Goal: Task Accomplishment & Management: Use online tool/utility

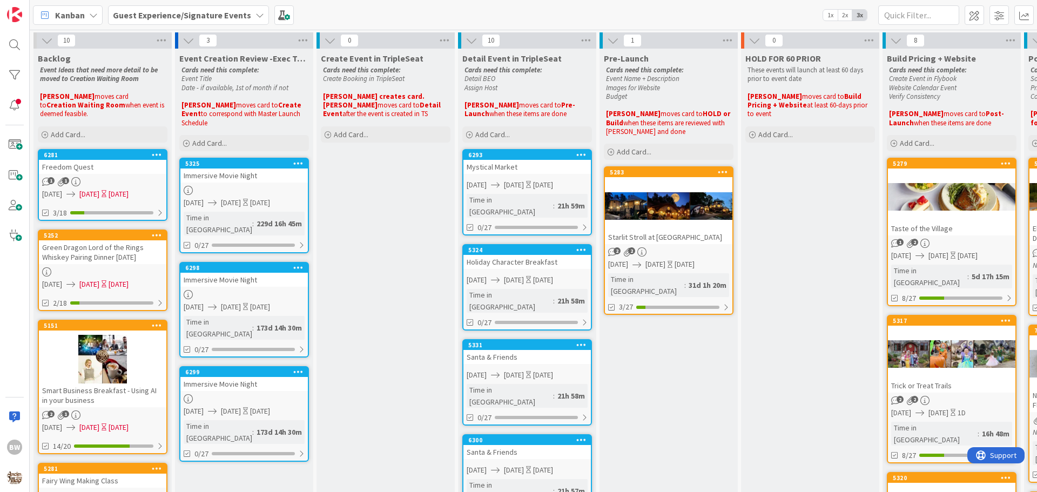
click at [256, 13] on icon at bounding box center [260, 15] width 9 height 9
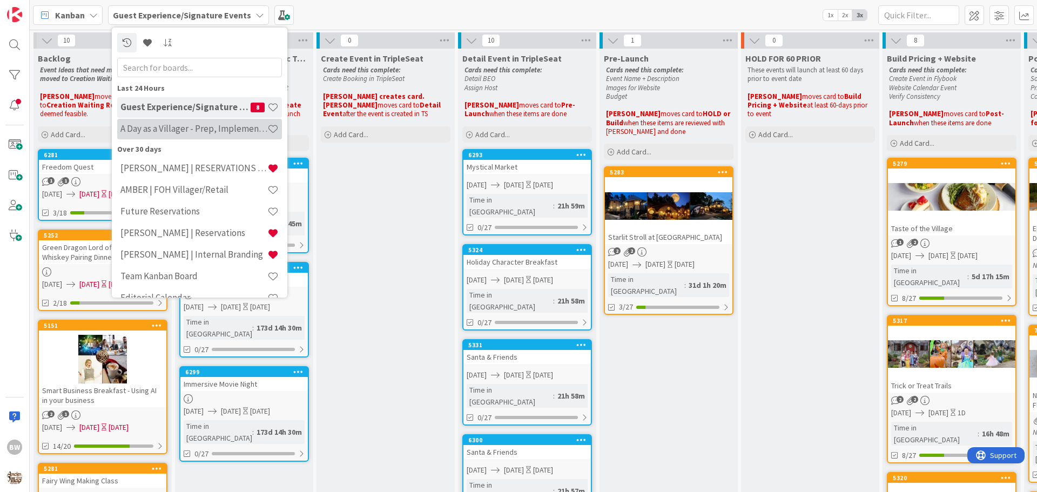
click at [169, 122] on div "A Day as a Villager - Prep, Implement and Execute" at bounding box center [199, 129] width 165 height 21
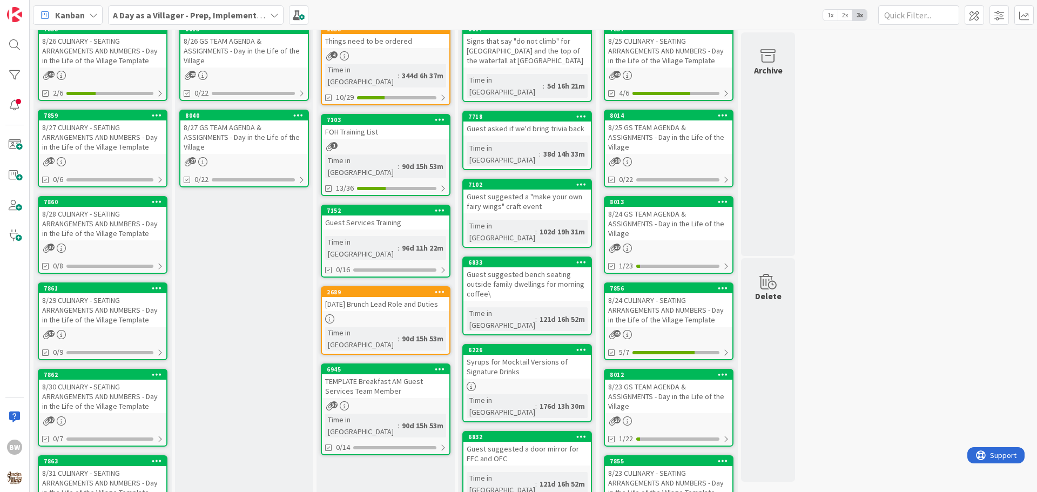
scroll to position [162, 0]
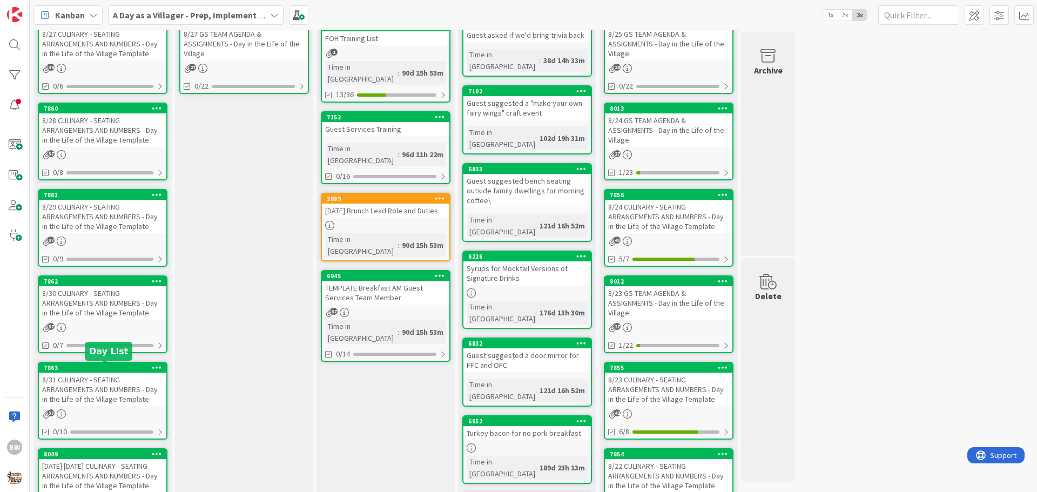
click at [97, 366] on div "7863" at bounding box center [105, 368] width 123 height 8
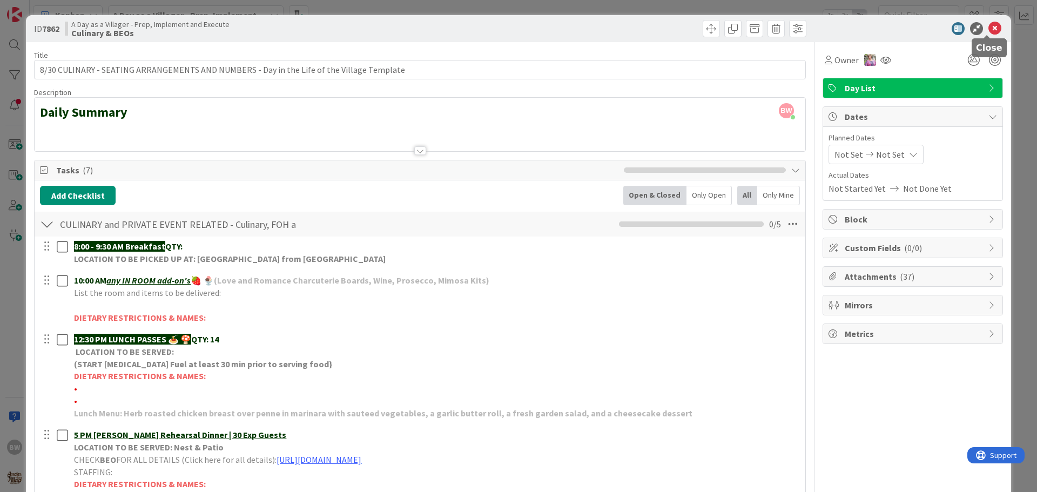
click at [990, 25] on icon at bounding box center [995, 28] width 13 height 13
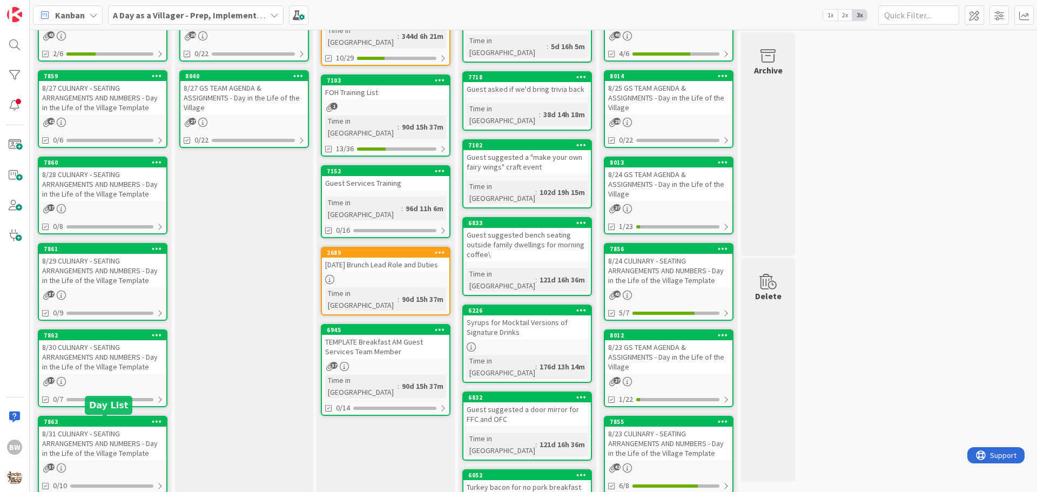
click at [99, 425] on div "7863" at bounding box center [105, 422] width 123 height 8
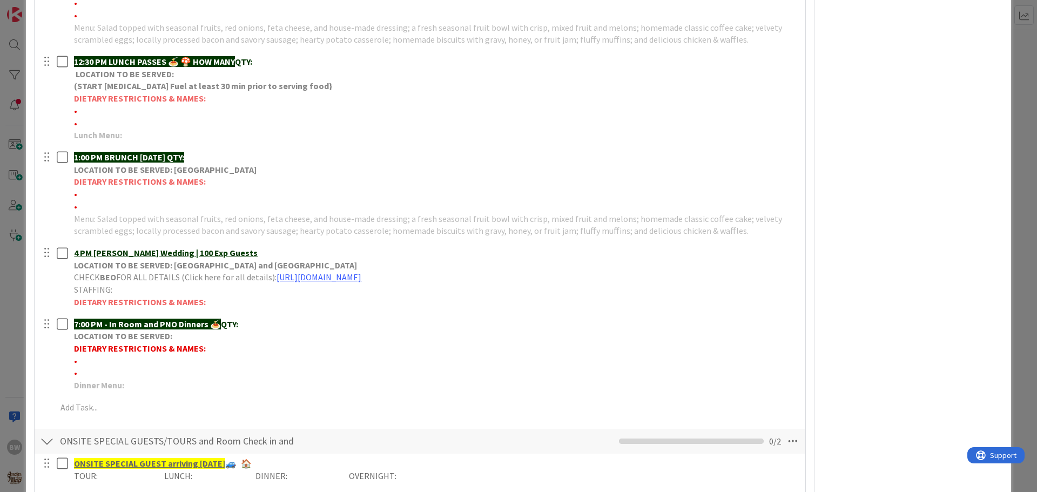
scroll to position [441, 0]
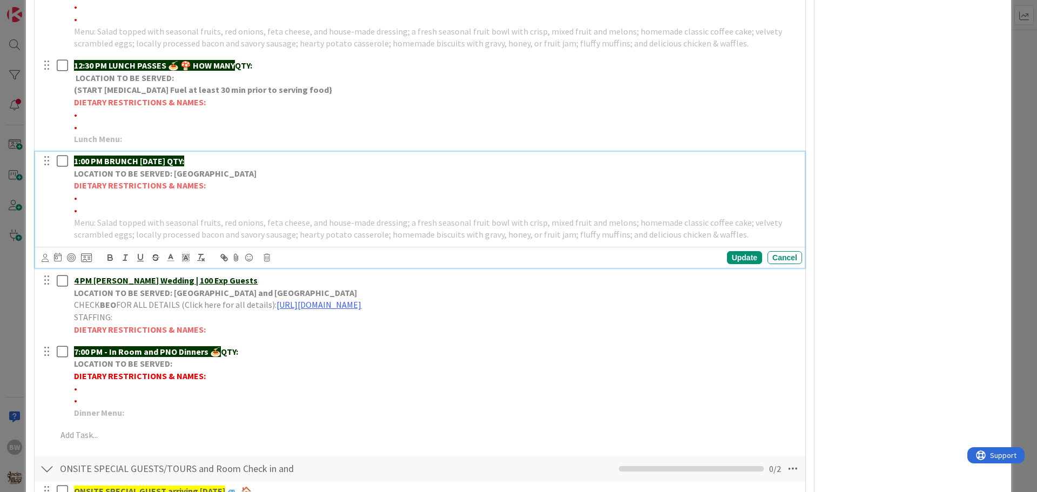
click at [150, 171] on strong "LOCATION TO BE SERVED: [GEOGRAPHIC_DATA]" at bounding box center [165, 173] width 183 height 11
click at [267, 257] on icon at bounding box center [267, 258] width 6 height 8
drag, startPoint x: 290, startPoint y: 300, endPoint x: 300, endPoint y: 298, distance: 10.5
click at [291, 300] on div "Delete" at bounding box center [294, 303] width 40 height 19
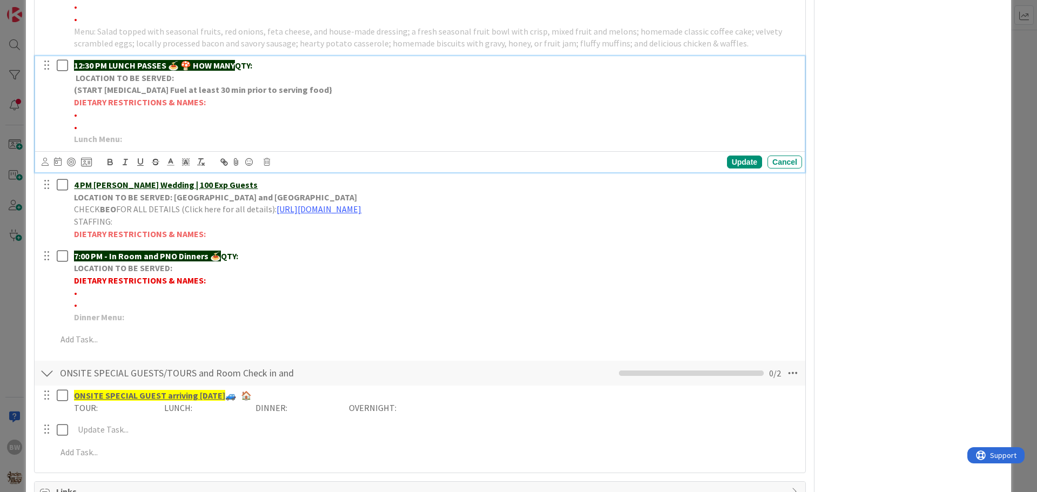
click at [165, 85] on strong "(START [MEDICAL_DATA] Fuel at least 30 min prior to serving food}" at bounding box center [203, 89] width 258 height 11
click at [268, 161] on icon at bounding box center [267, 162] width 6 height 8
click at [296, 210] on div "Delete" at bounding box center [294, 207] width 40 height 19
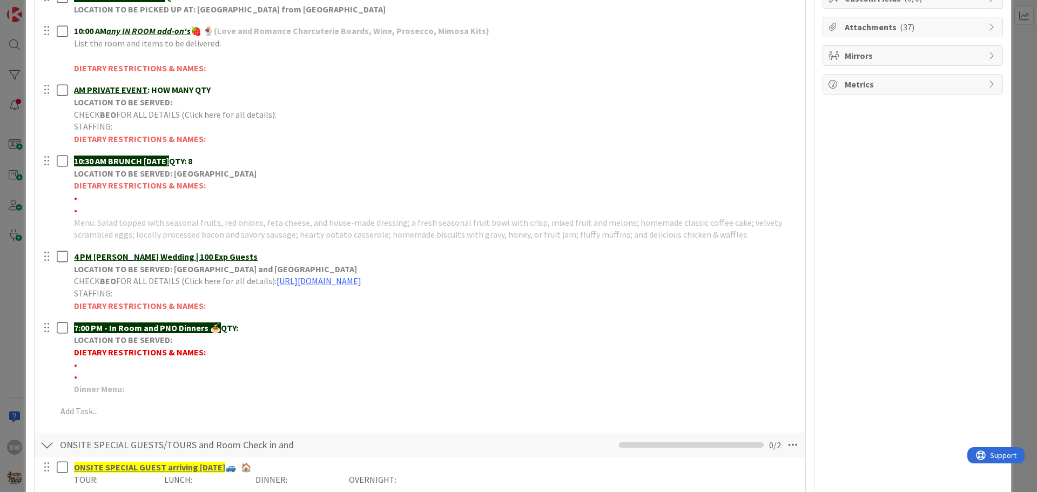
scroll to position [196, 0]
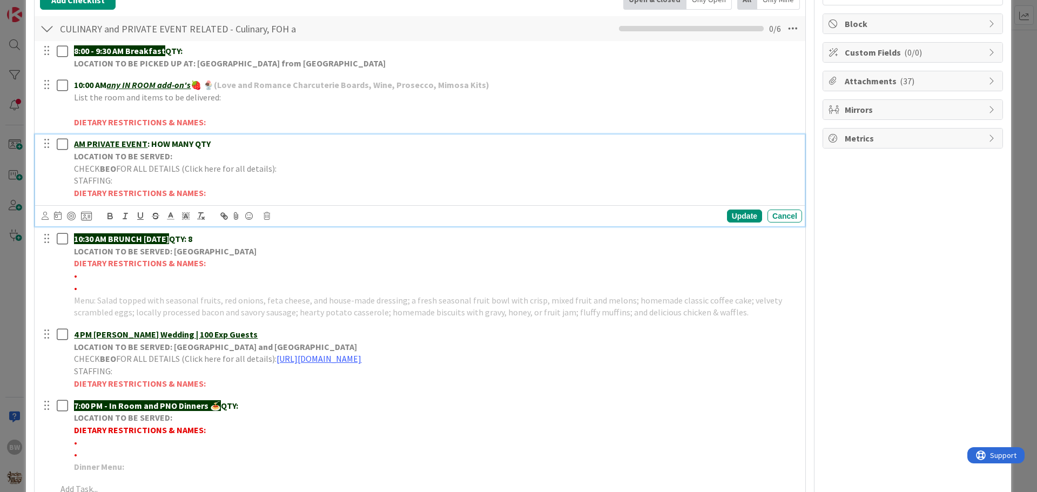
click at [138, 160] on strong "LOCATION TO BE SERVED:" at bounding box center [123, 156] width 98 height 11
click at [266, 215] on icon at bounding box center [267, 216] width 6 height 8
click at [290, 257] on div "Delete" at bounding box center [294, 261] width 40 height 19
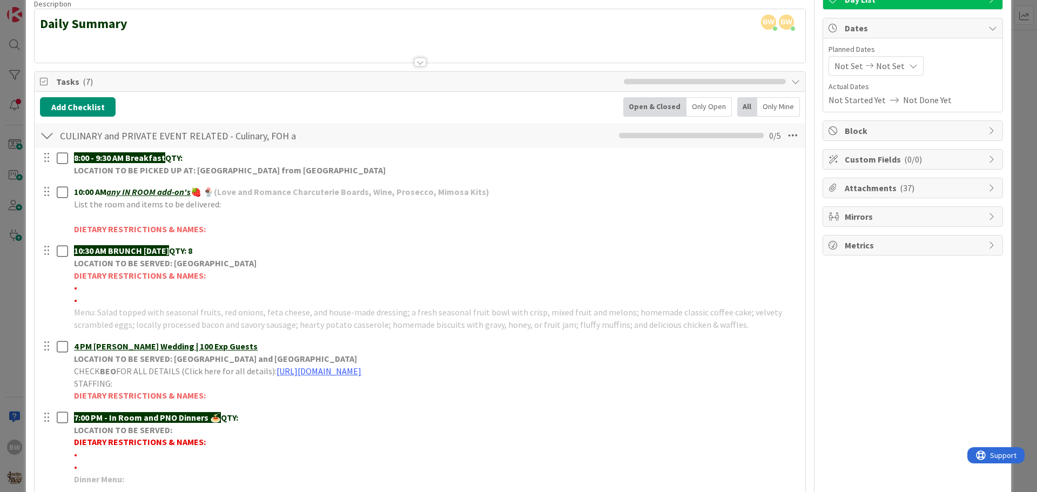
scroll to position [88, 0]
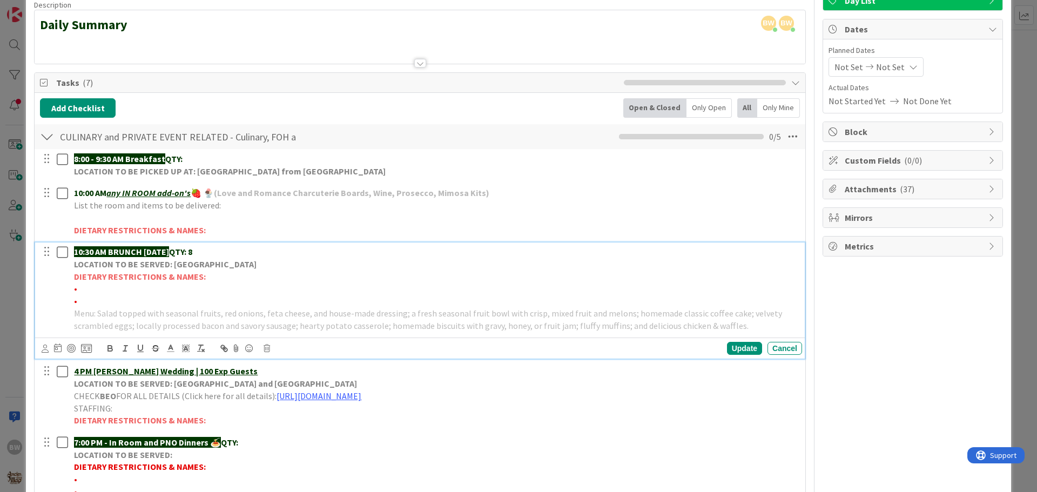
click at [192, 255] on strong "QTY: 8" at bounding box center [180, 251] width 23 height 11
click at [192, 254] on strong "QTY: 8" at bounding box center [180, 251] width 23 height 11
click at [727, 344] on div "Update" at bounding box center [744, 348] width 35 height 13
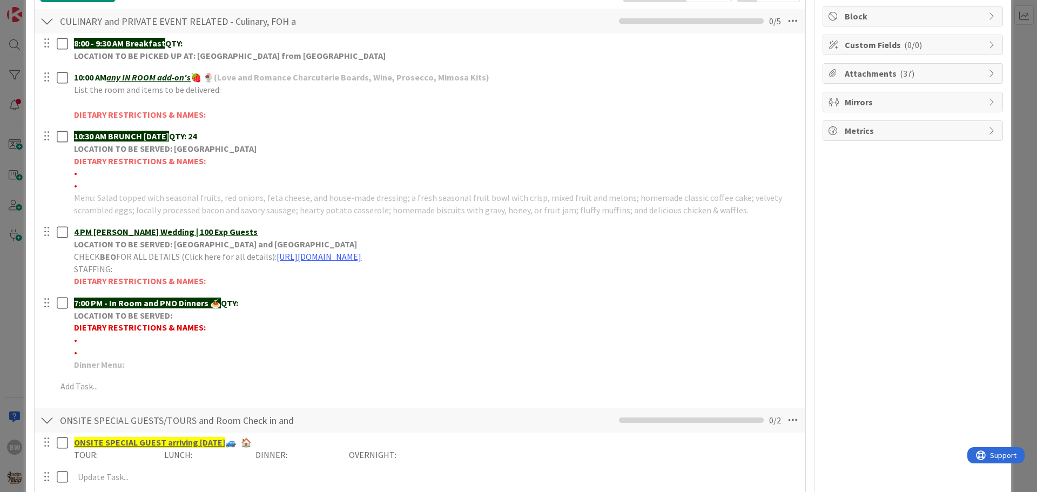
scroll to position [142, 0]
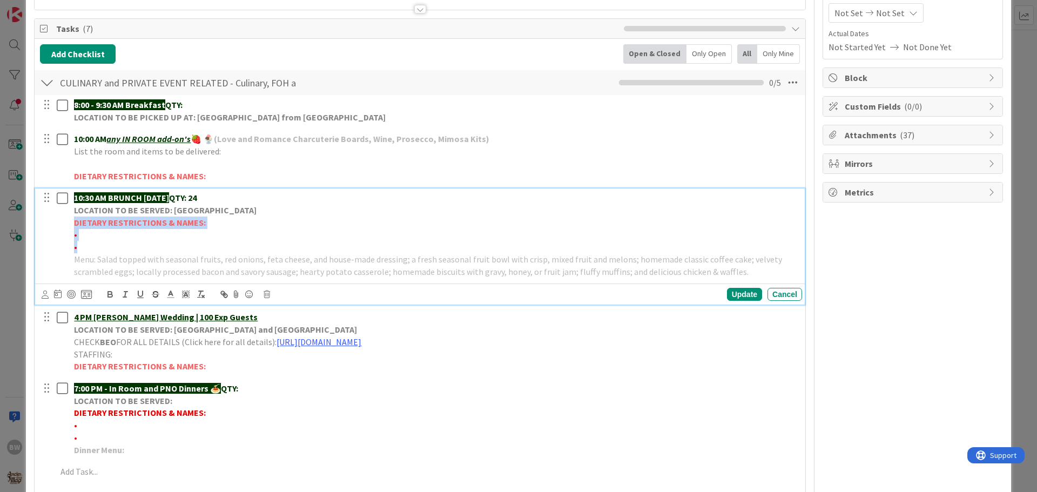
drag, startPoint x: 71, startPoint y: 223, endPoint x: 204, endPoint y: 242, distance: 133.8
click at [204, 242] on div "10:30 AM BRUNCH on SUNDAY QTY: 24 LOCATION TO BE SERVED: Willows Landing DIETAR…" at bounding box center [436, 235] width 733 height 92
copy div "DIETARY RESTRICTIONS & NAMES: • •"
click at [122, 238] on p "•" at bounding box center [436, 235] width 724 height 12
drag, startPoint x: 75, startPoint y: 220, endPoint x: 202, endPoint y: 217, distance: 127.0
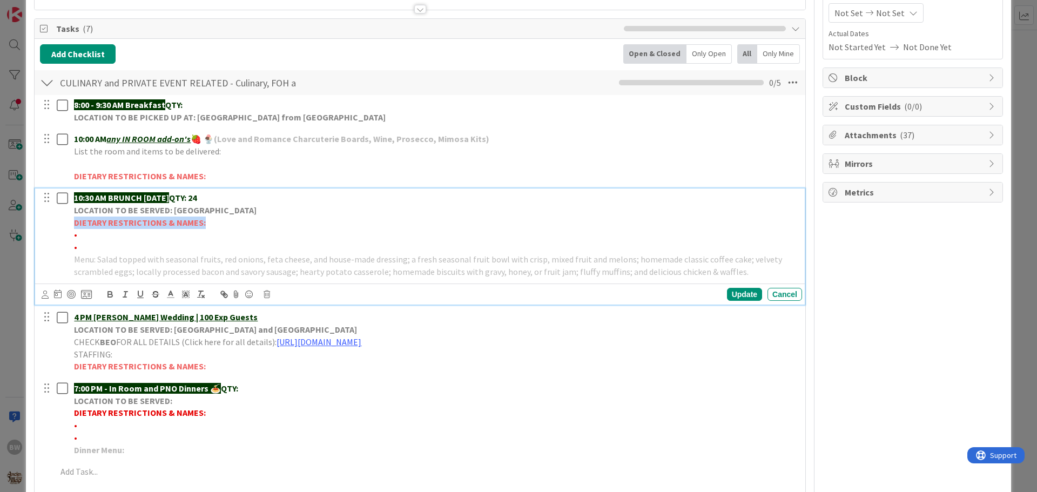
click at [202, 217] on strong "DIETARY RESTRICTIONS & NAMES:" at bounding box center [140, 222] width 132 height 11
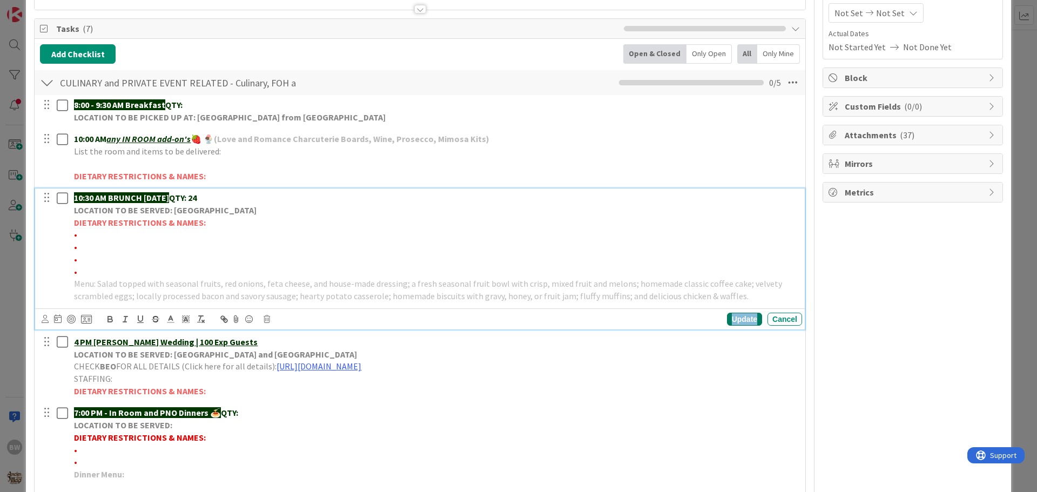
click at [730, 319] on div "Update" at bounding box center [744, 319] width 35 height 13
click at [79, 237] on p "•" at bounding box center [436, 235] width 724 height 12
click at [208, 233] on span "•*4 Vegetarians (unless meat is Halal)-WARAICH" at bounding box center [163, 234] width 178 height 11
drag, startPoint x: 207, startPoint y: 233, endPoint x: 77, endPoint y: 231, distance: 130.2
click at [77, 231] on span "•*4 Vegetarians (unless meat is Halal)-WARAICH" at bounding box center [163, 234] width 178 height 11
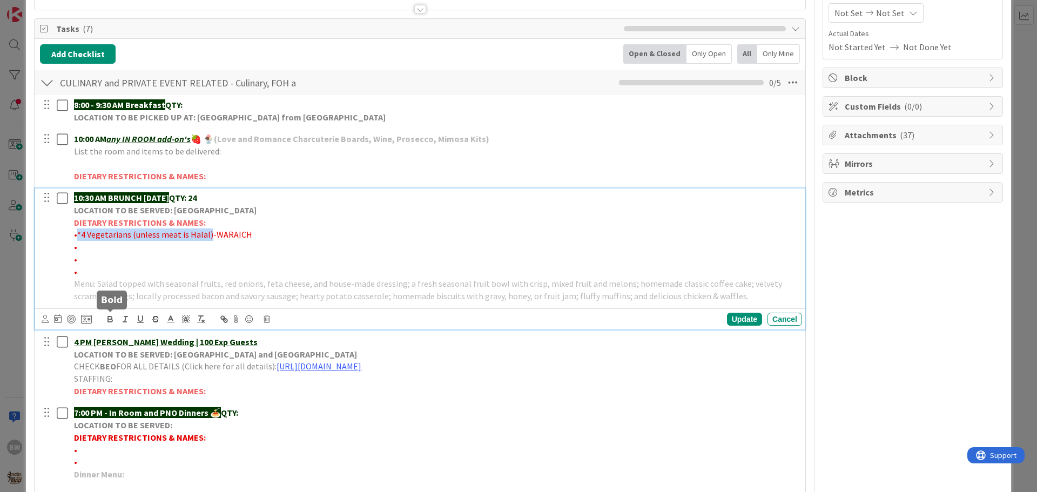
click at [111, 318] on icon "button" at bounding box center [110, 319] width 10 height 10
click at [261, 260] on p "•" at bounding box center [436, 259] width 724 height 12
click at [81, 246] on p "•" at bounding box center [436, 247] width 724 height 12
click at [78, 250] on p "•" at bounding box center [436, 247] width 724 height 12
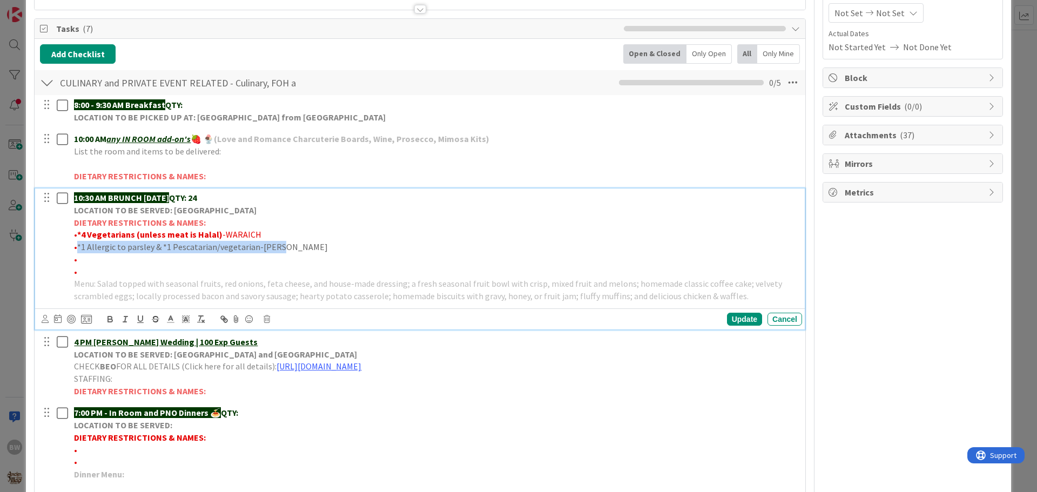
drag, startPoint x: 281, startPoint y: 245, endPoint x: 77, endPoint y: 252, distance: 204.3
click at [77, 252] on p "• *1 Allergic to parsley & *1 Pescatarian/vegetarian-SETHI" at bounding box center [436, 247] width 724 height 12
click at [170, 320] on icon at bounding box center [171, 319] width 10 height 10
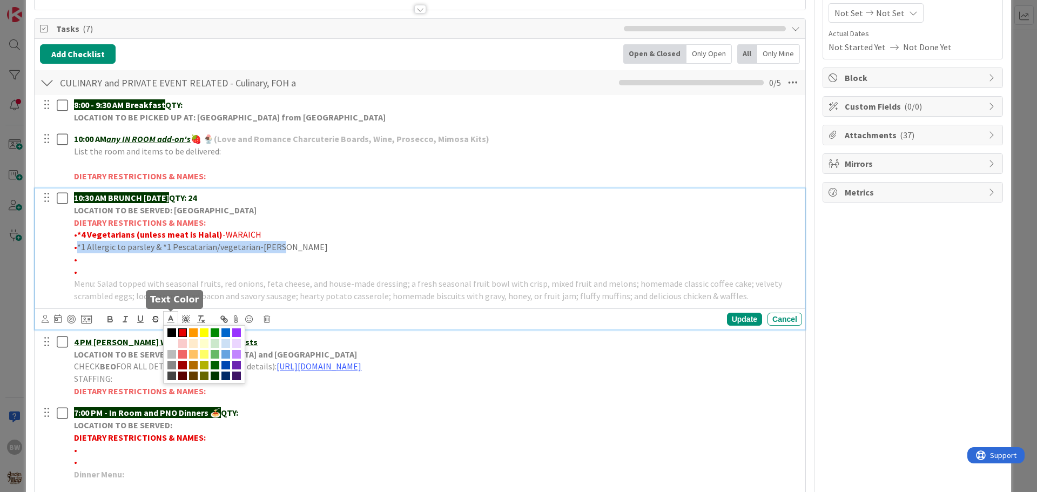
click at [182, 332] on span at bounding box center [182, 332] width 9 height 9
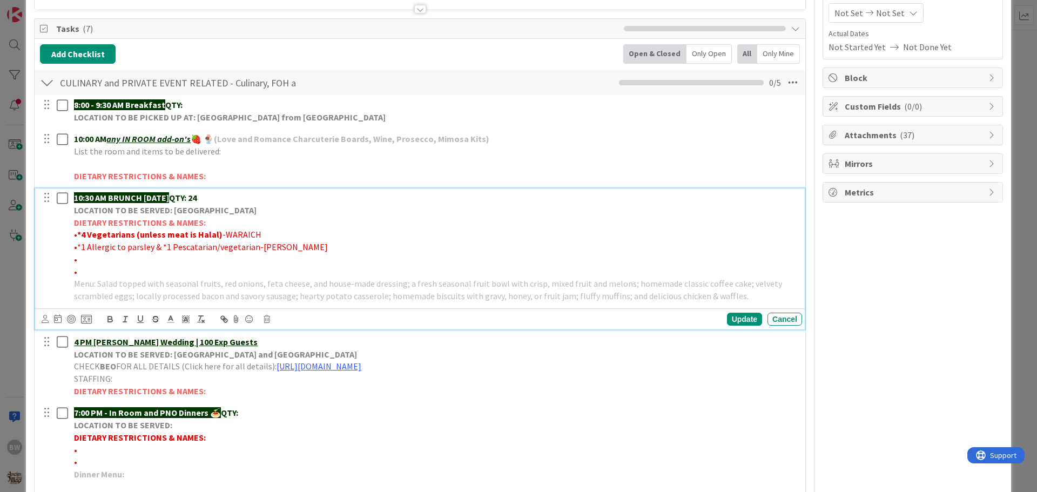
click at [192, 258] on p "•" at bounding box center [436, 259] width 724 height 12
drag, startPoint x: 252, startPoint y: 248, endPoint x: 78, endPoint y: 250, distance: 173.4
click at [78, 250] on span "•*1 Allergic to parsley & *1 Pescatarian/vegetarian-SETHI" at bounding box center [201, 247] width 254 height 11
click at [108, 317] on icon "button" at bounding box center [110, 318] width 4 height 3
click at [328, 256] on p "•" at bounding box center [436, 259] width 724 height 12
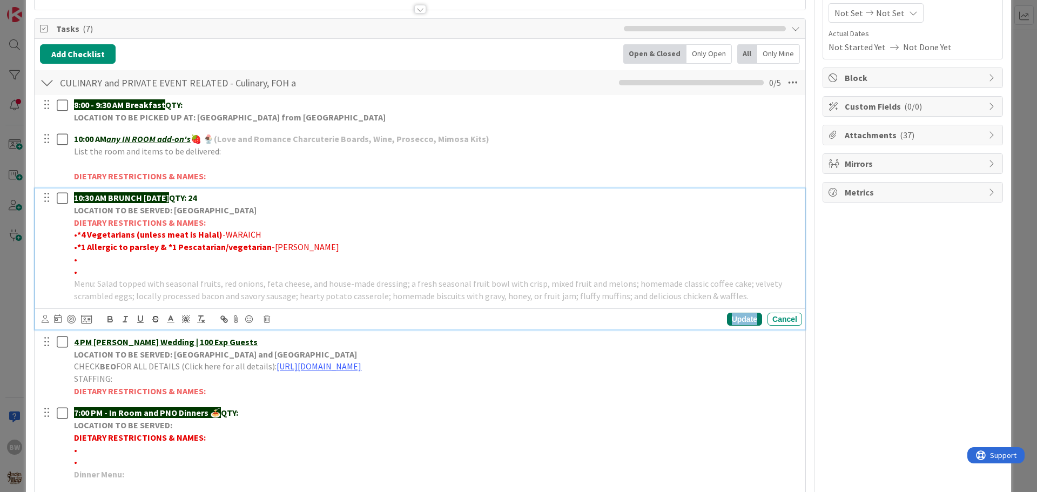
click at [733, 319] on div "Update" at bounding box center [744, 319] width 35 height 13
click at [83, 256] on p "•" at bounding box center [436, 259] width 724 height 12
click at [131, 261] on span "•*2 No beef/treenuts" at bounding box center [113, 259] width 78 height 11
click at [172, 261] on p "•*2 No beef/tree nuts" at bounding box center [436, 259] width 724 height 12
drag, startPoint x: 149, startPoint y: 260, endPoint x: 78, endPoint y: 259, distance: 70.8
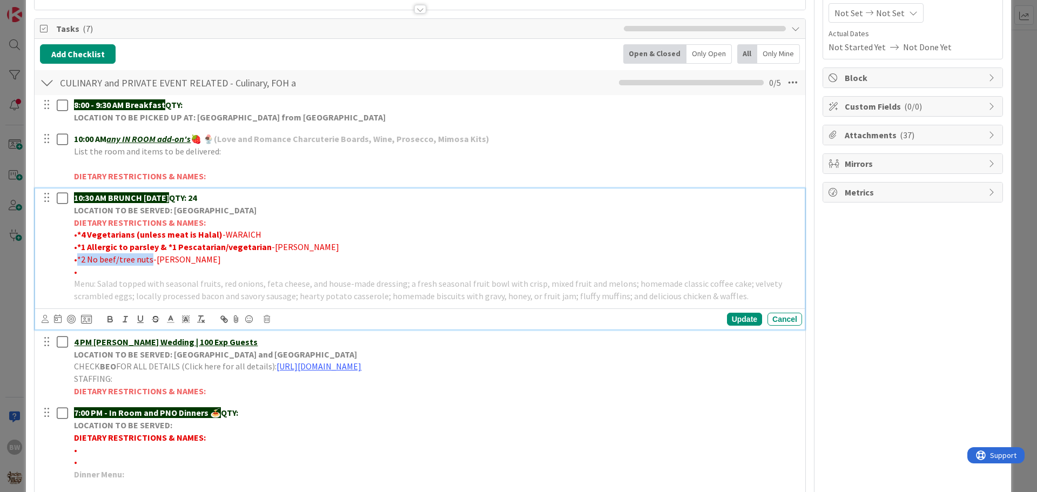
click at [78, 259] on span "•*2 No beef/tree nuts-DUSSEAULT" at bounding box center [147, 259] width 147 height 11
click at [108, 318] on icon "button" at bounding box center [110, 318] width 4 height 3
click at [325, 242] on p "• *1 Allergic to parsley & *1 Pescatarian/vegetarian -SETHI" at bounding box center [436, 247] width 724 height 12
click at [734, 319] on div "Update" at bounding box center [744, 319] width 35 height 13
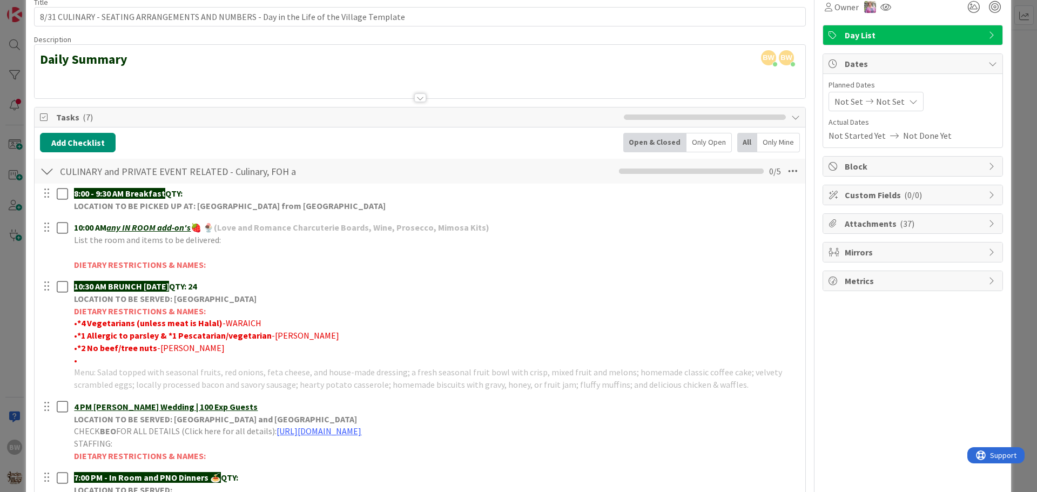
scroll to position [0, 0]
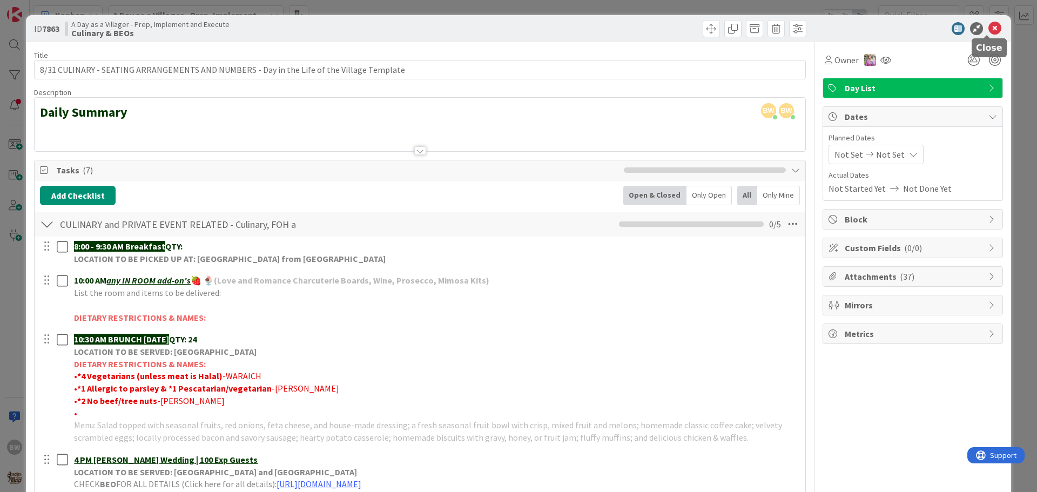
click at [989, 27] on icon at bounding box center [995, 28] width 13 height 13
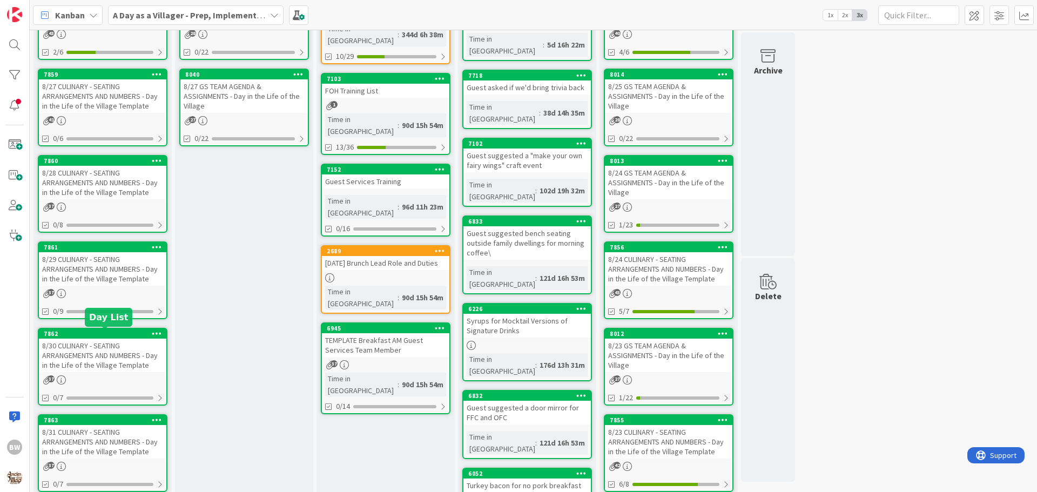
click at [95, 333] on div "7862" at bounding box center [105, 334] width 123 height 8
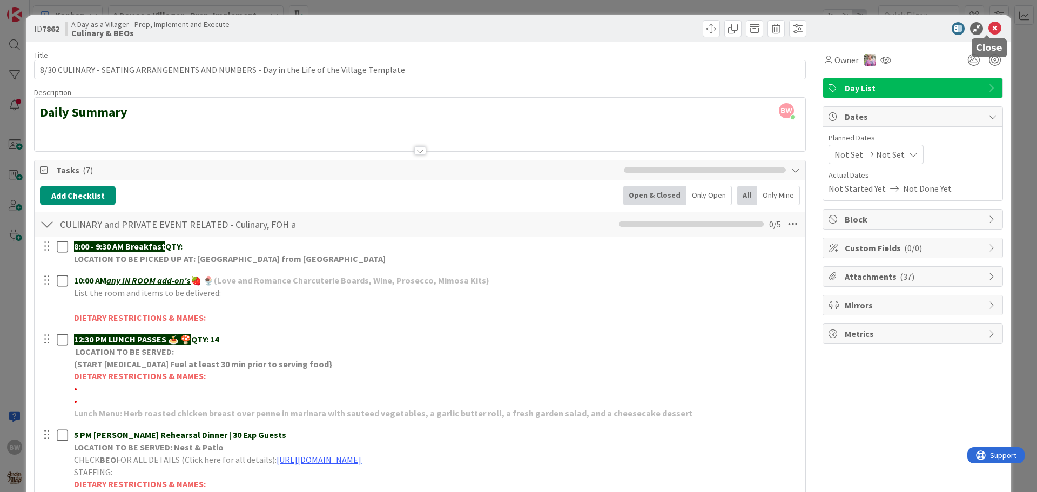
click at [989, 26] on icon at bounding box center [995, 28] width 13 height 13
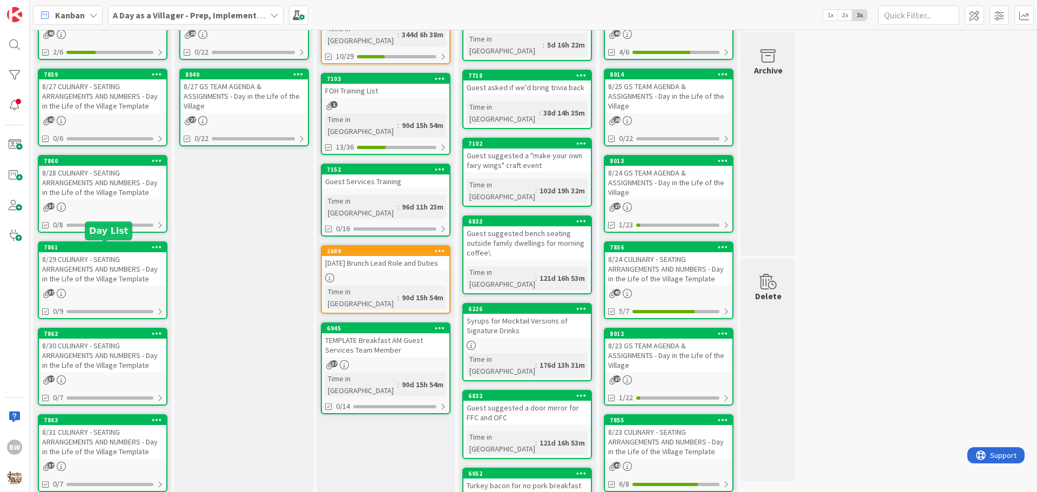
click at [98, 247] on div "7861" at bounding box center [105, 248] width 123 height 8
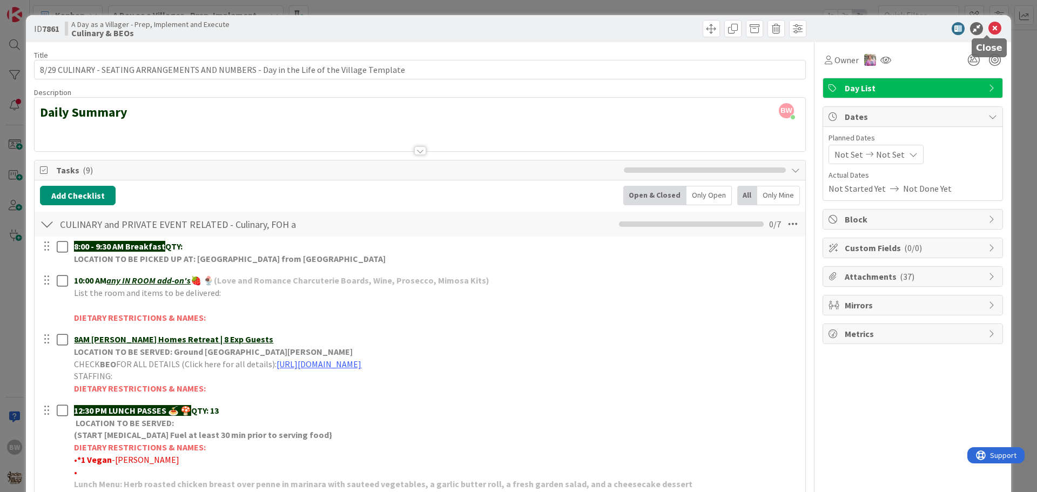
click at [989, 28] on icon at bounding box center [995, 28] width 13 height 13
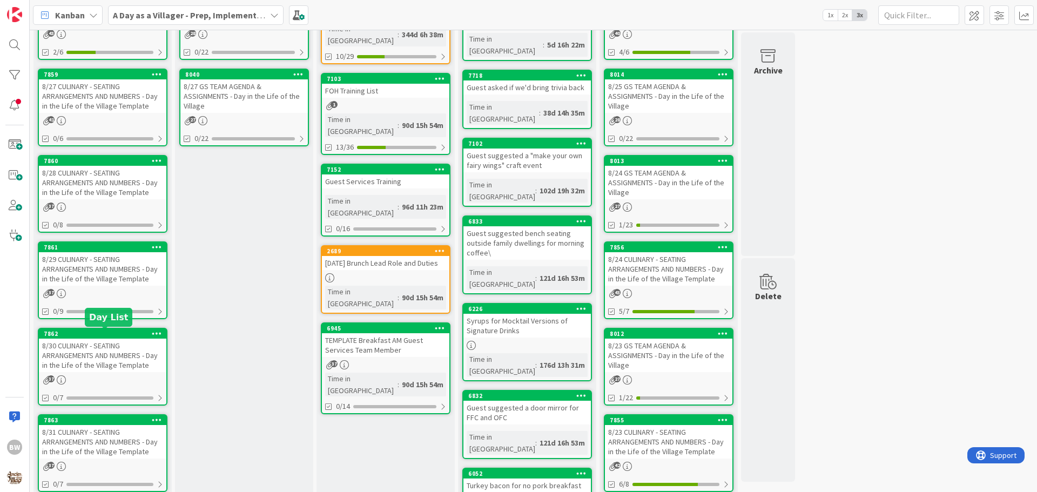
click at [90, 334] on div "7862" at bounding box center [105, 334] width 123 height 8
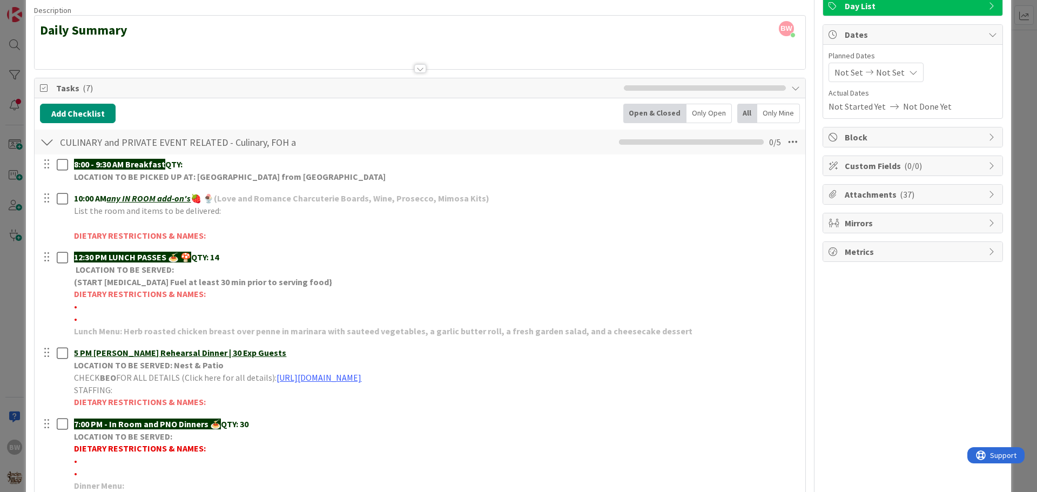
scroll to position [162, 0]
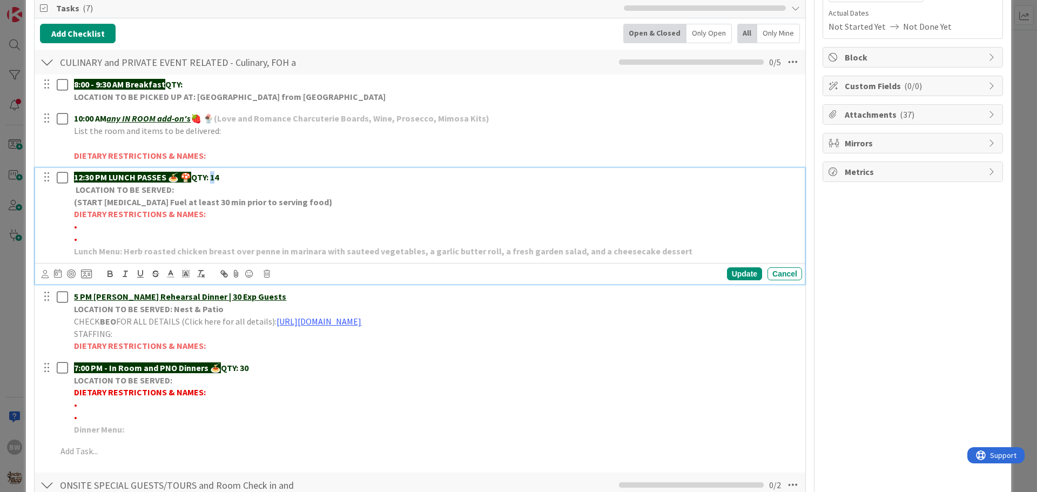
click at [214, 176] on strong "QTY: 14" at bounding box center [205, 177] width 28 height 11
click at [738, 279] on div "Update" at bounding box center [744, 273] width 35 height 13
drag, startPoint x: 83, startPoint y: 242, endPoint x: 72, endPoint y: 215, distance: 28.6
click at [72, 215] on div "12:30 PM LUNCH PASSES 🍝 🍄 QTY: 24 LOCATION TO BE SERVED: (START Chafing Fuel at…" at bounding box center [436, 214] width 733 height 92
copy div "DIETARY RESTRICTIONS & NAMES: • •"
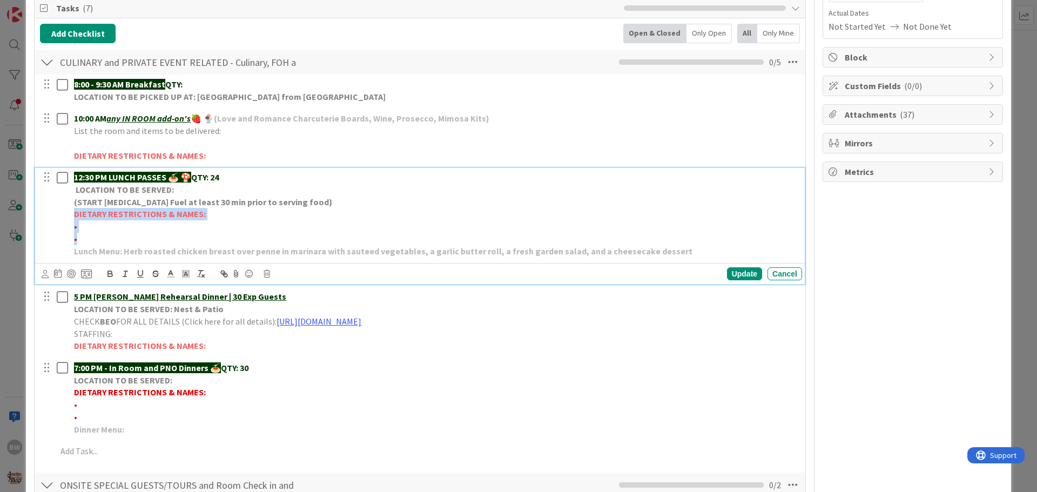
click at [227, 225] on p "•" at bounding box center [436, 226] width 724 height 12
drag, startPoint x: 203, startPoint y: 216, endPoint x: 75, endPoint y: 213, distance: 127.5
click at [75, 213] on p "DIETARY RESTRICTIONS & NAMES:" at bounding box center [436, 214] width 724 height 12
paste div
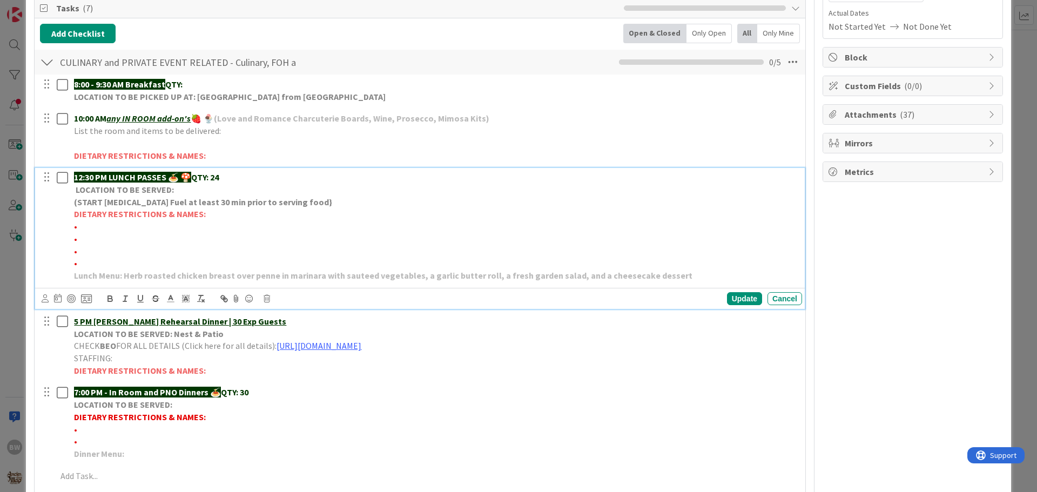
click at [82, 229] on p "•" at bounding box center [436, 226] width 724 height 12
click at [132, 229] on p "•*1 Vegetarian-" at bounding box center [436, 226] width 724 height 12
drag, startPoint x: 124, startPoint y: 231, endPoint x: 78, endPoint y: 224, distance: 46.4
click at [78, 224] on span "•*1 Vegetarian-BHARTIA" at bounding box center [134, 226] width 121 height 11
click at [112, 298] on icon "button" at bounding box center [110, 297] width 4 height 3
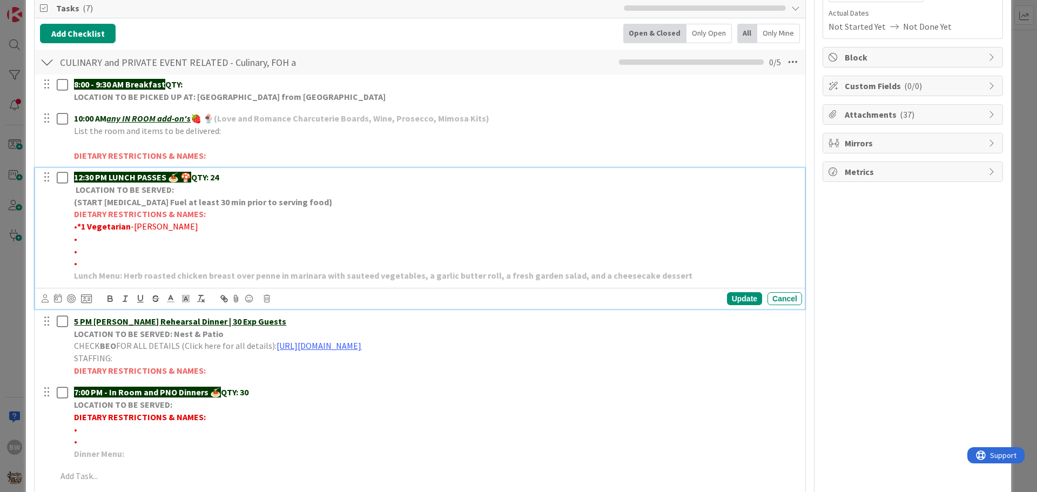
click at [86, 244] on p "•" at bounding box center [436, 239] width 724 height 12
drag, startPoint x: 164, startPoint y: 237, endPoint x: 82, endPoint y: 240, distance: 82.2
click at [77, 236] on span "•*1 Peanuts/mayo allergy-BUSH" at bounding box center [155, 238] width 163 height 11
click at [107, 300] on icon "button" at bounding box center [110, 299] width 10 height 10
click at [82, 254] on p "•" at bounding box center [436, 251] width 724 height 12
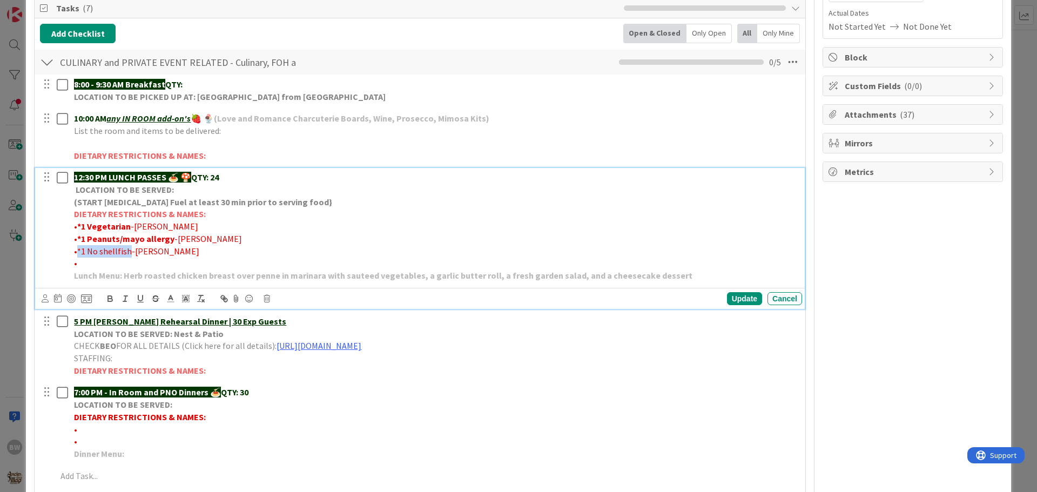
drag, startPoint x: 127, startPoint y: 252, endPoint x: 77, endPoint y: 250, distance: 50.3
click at [77, 250] on span "•*1 No shellfish-CARR" at bounding box center [136, 251] width 125 height 11
click at [106, 299] on icon "button" at bounding box center [110, 299] width 10 height 10
click at [736, 300] on div "Update" at bounding box center [744, 298] width 35 height 13
